Goal: Find contact information: Obtain details needed to contact an individual or organization

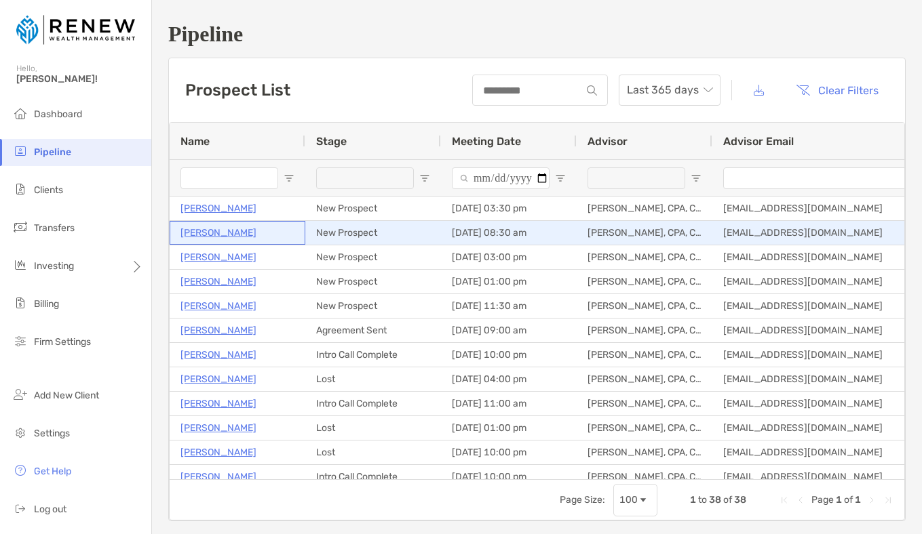
click at [218, 235] on p "[PERSON_NAME]" at bounding box center [218, 232] width 76 height 17
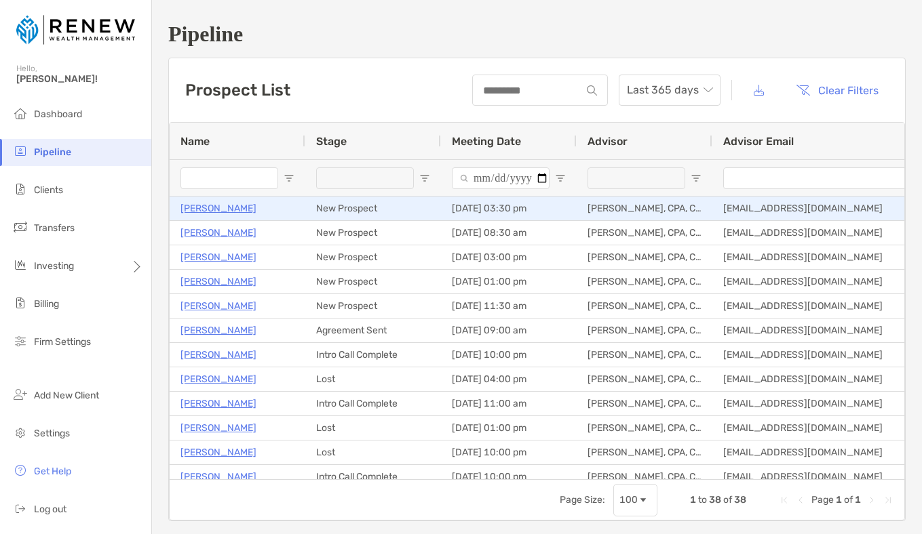
click at [263, 208] on div "[PERSON_NAME]" at bounding box center [237, 208] width 114 height 22
click at [247, 210] on p "[PERSON_NAME]" at bounding box center [218, 208] width 76 height 17
click at [571, 204] on div "08/14/2025 - 03:30 pm" at bounding box center [509, 209] width 136 height 24
click at [557, 205] on div "08/14/2025 - 03:30 pm" at bounding box center [509, 209] width 136 height 24
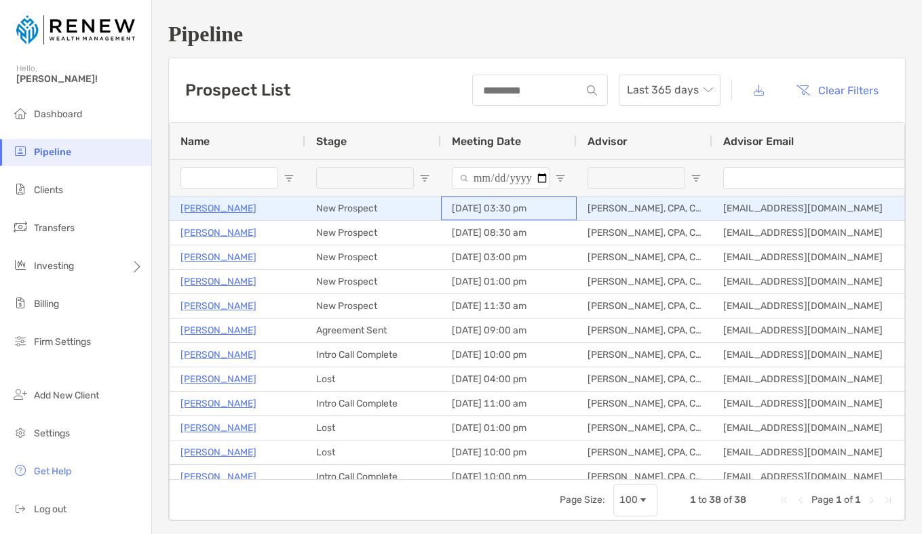
click at [560, 205] on div "08/14/2025 - 03:30 pm" at bounding box center [509, 209] width 136 height 24
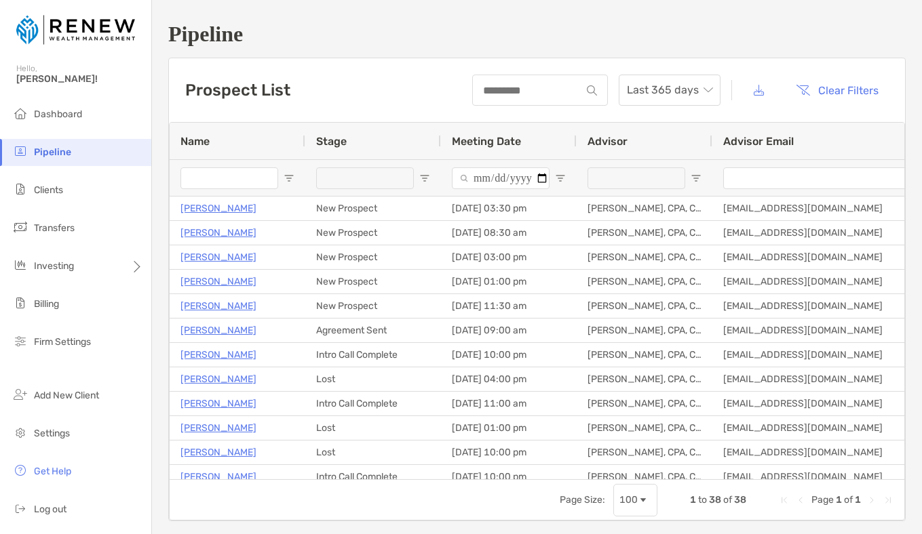
click at [374, 12] on div "Pipeline Prospect List Last 365 days Clear Filters 1 to 38 of 38. Page 1 of 1 N…" at bounding box center [537, 271] width 770 height 543
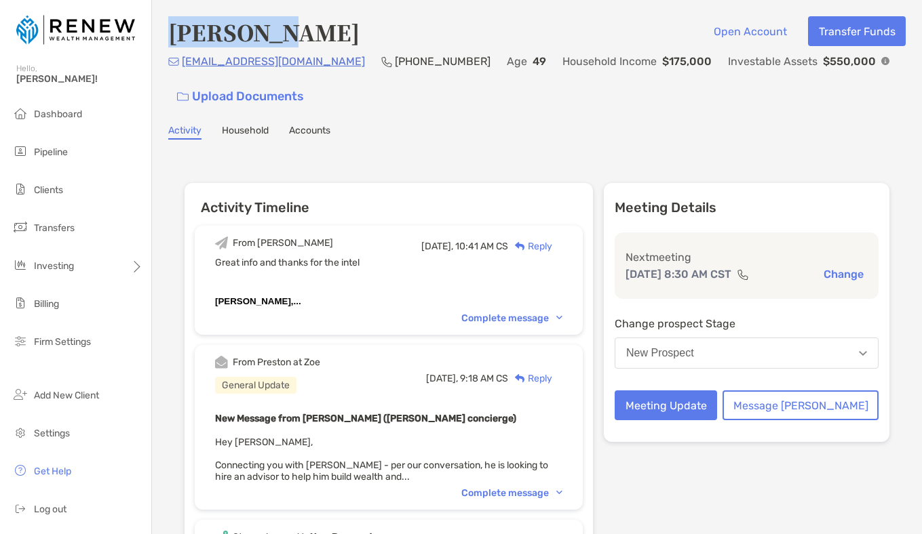
drag, startPoint x: 308, startPoint y: 33, endPoint x: 167, endPoint y: 31, distance: 141.1
click at [167, 31] on div "John Wolf Open Account Transfer Funds djwolf825@gmail.com (914) 262-0993 Age 49…" at bounding box center [537, 376] width 770 height 752
copy h4 "John Wolf"
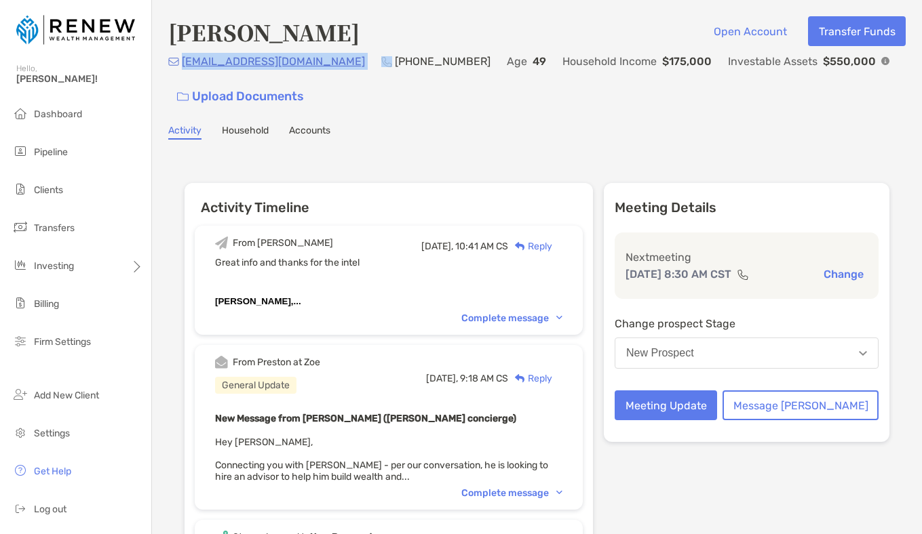
drag, startPoint x: 302, startPoint y: 62, endPoint x: 181, endPoint y: 63, distance: 120.7
click at [181, 63] on div "djwolf825@gmail.com (914) 262-0993 Age 49 Household Income $175,000 Investable …" at bounding box center [536, 82] width 737 height 58
copy p "djwolf825@gmail.com"
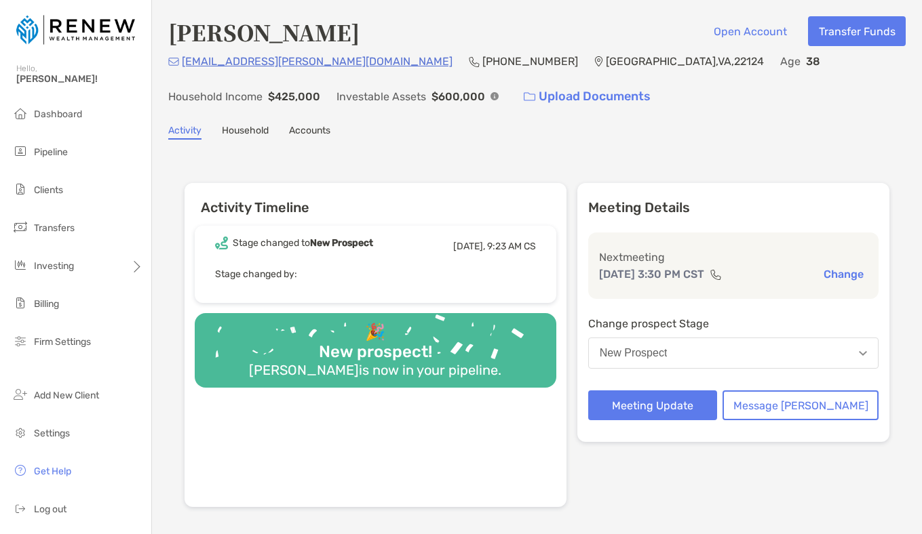
drag, startPoint x: 367, startPoint y: 41, endPoint x: 169, endPoint y: 39, distance: 198.0
click at [169, 39] on div "[PERSON_NAME] Open Account Transfer Funds" at bounding box center [536, 31] width 737 height 31
copy h4 "[PERSON_NAME]"
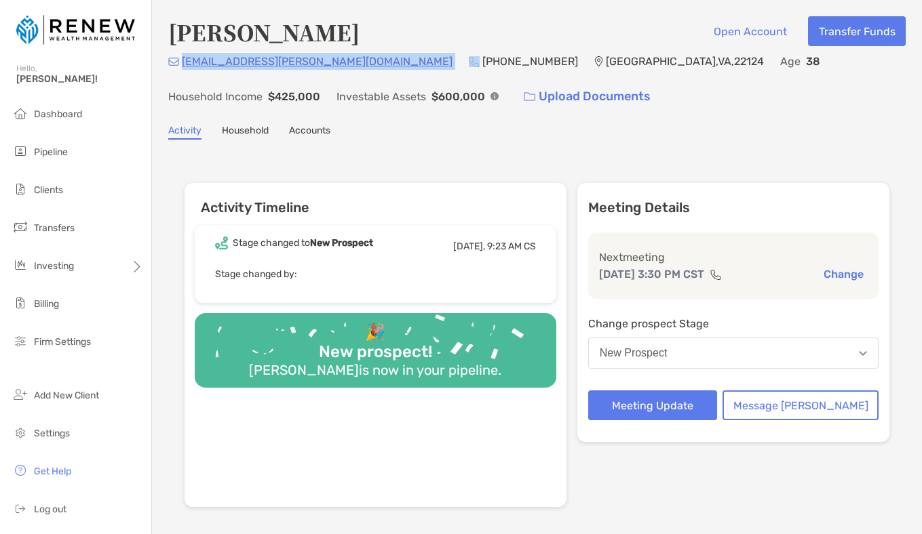
drag, startPoint x: 307, startPoint y: 60, endPoint x: 181, endPoint y: 64, distance: 126.2
click at [181, 64] on div "[EMAIL_ADDRESS][PERSON_NAME][DOMAIN_NAME] [PHONE_NUMBER] [GEOGRAPHIC_DATA] Age …" at bounding box center [536, 82] width 737 height 58
copy p "[EMAIL_ADDRESS][PERSON_NAME][DOMAIN_NAME]"
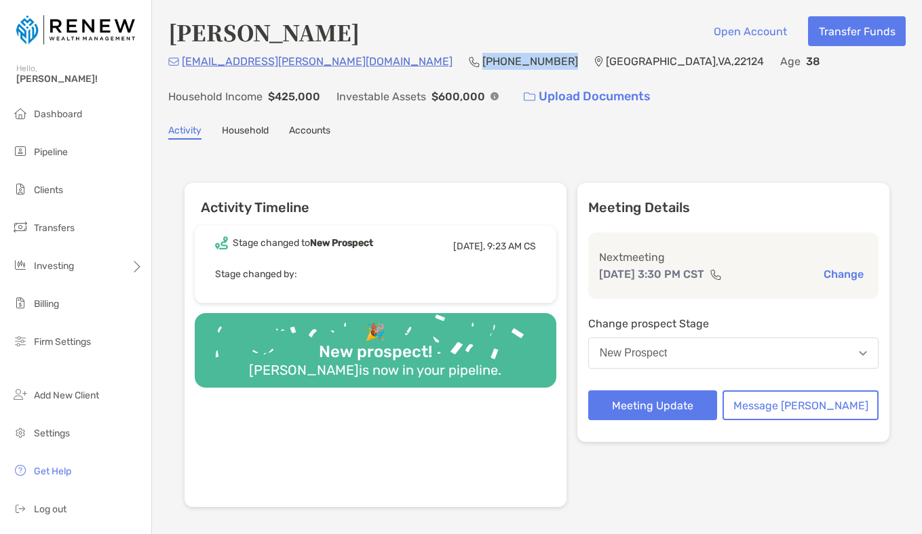
drag, startPoint x: 408, startPoint y: 61, endPoint x: 328, endPoint y: 60, distance: 79.4
click at [328, 60] on div "[EMAIL_ADDRESS][PERSON_NAME][DOMAIN_NAME] [PHONE_NUMBER] [GEOGRAPHIC_DATA] Age …" at bounding box center [536, 82] width 737 height 58
